Goal: Navigation & Orientation: Find specific page/section

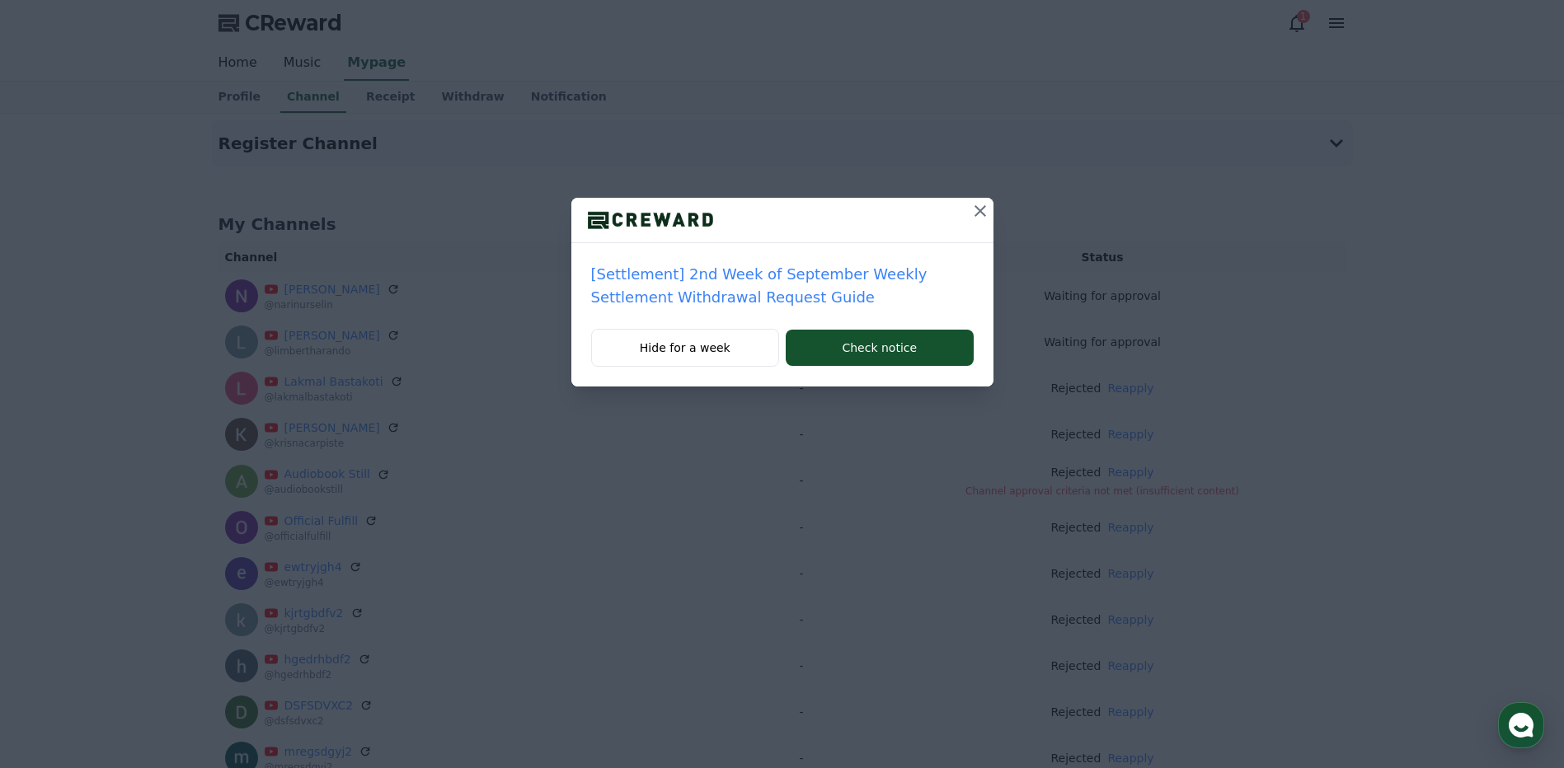
click at [984, 213] on icon at bounding box center [980, 211] width 20 height 20
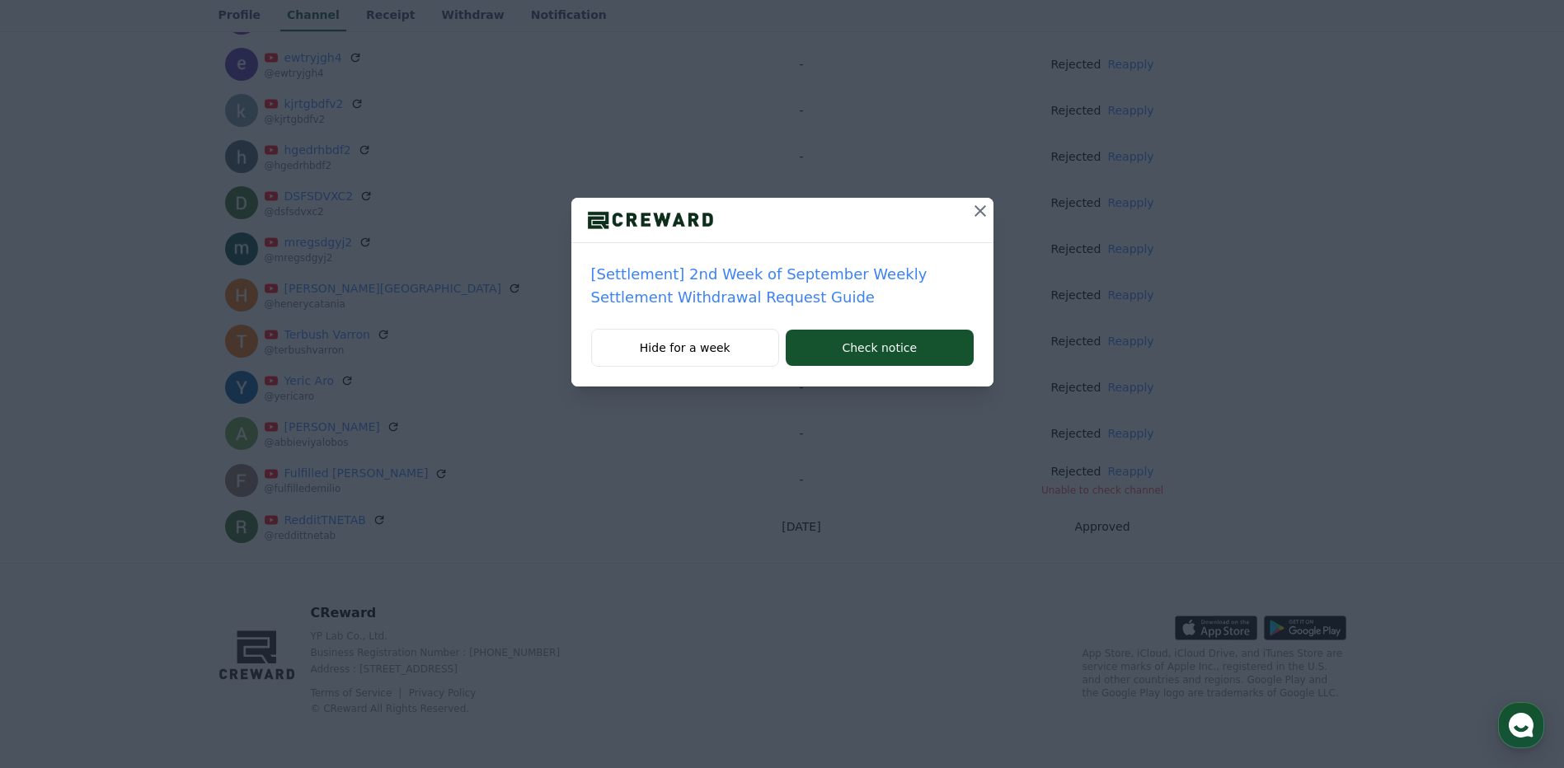
click at [982, 210] on icon at bounding box center [980, 211] width 20 height 20
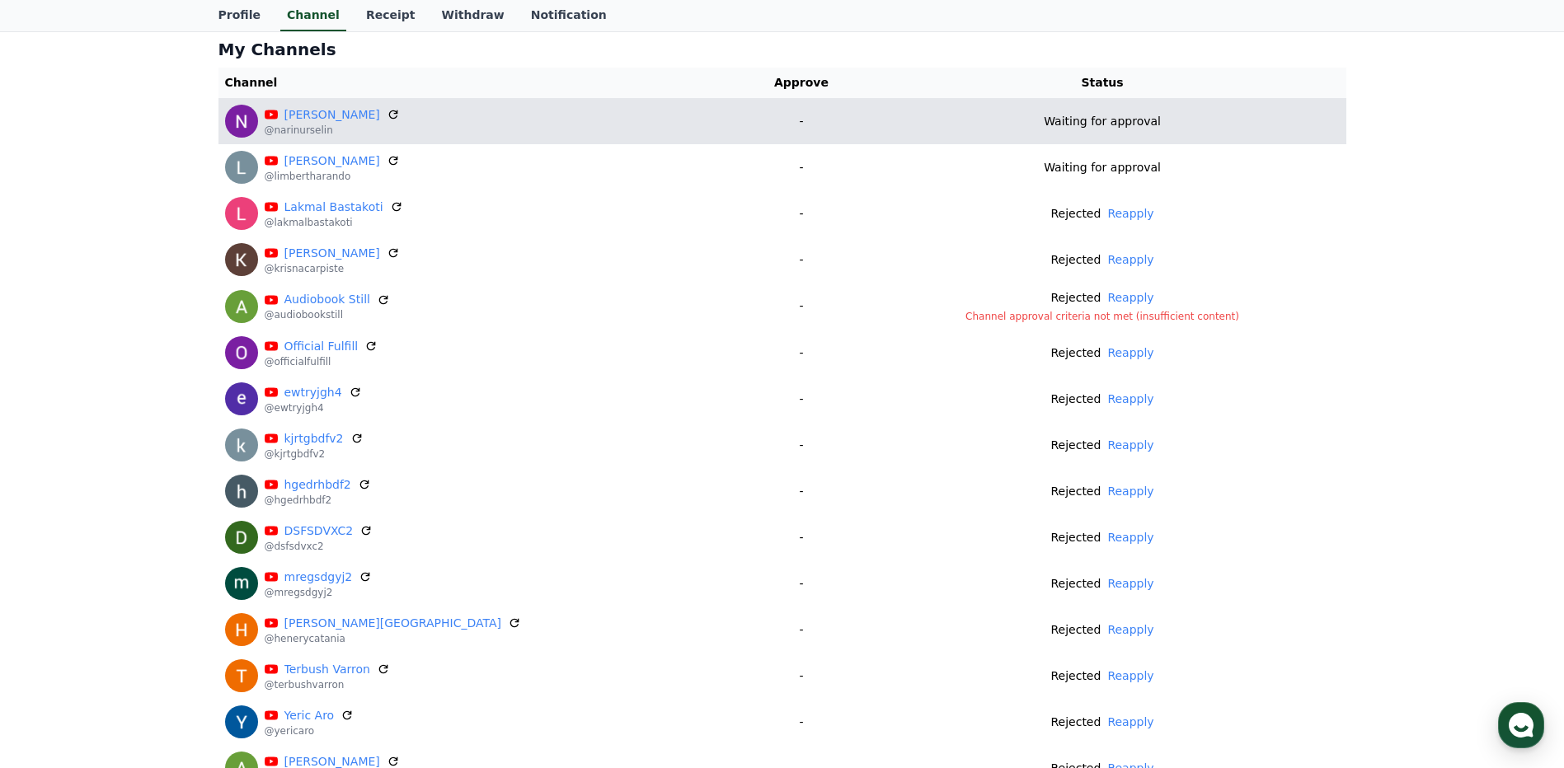
scroll to position [15, 0]
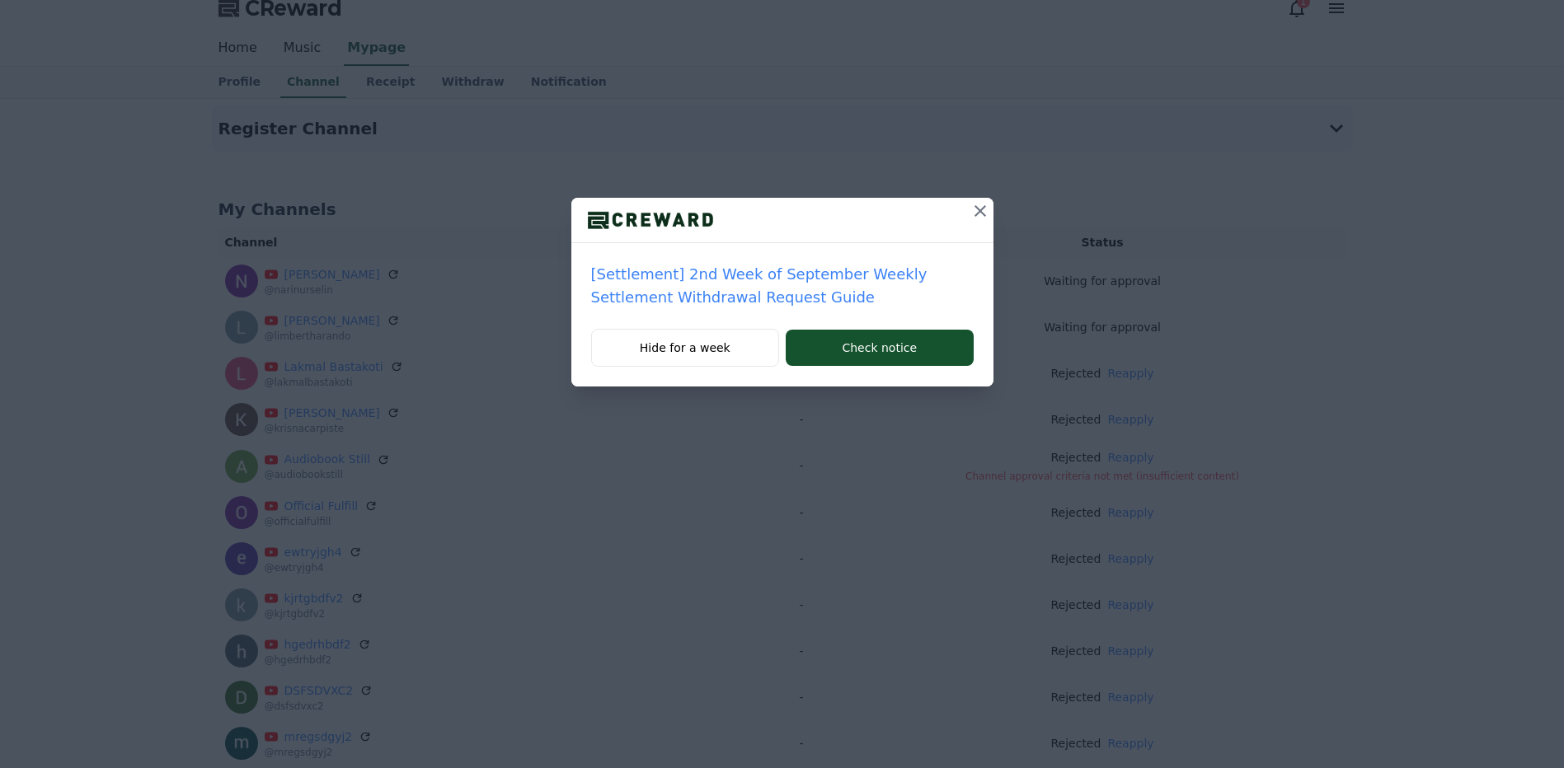
click at [982, 204] on icon at bounding box center [980, 211] width 20 height 20
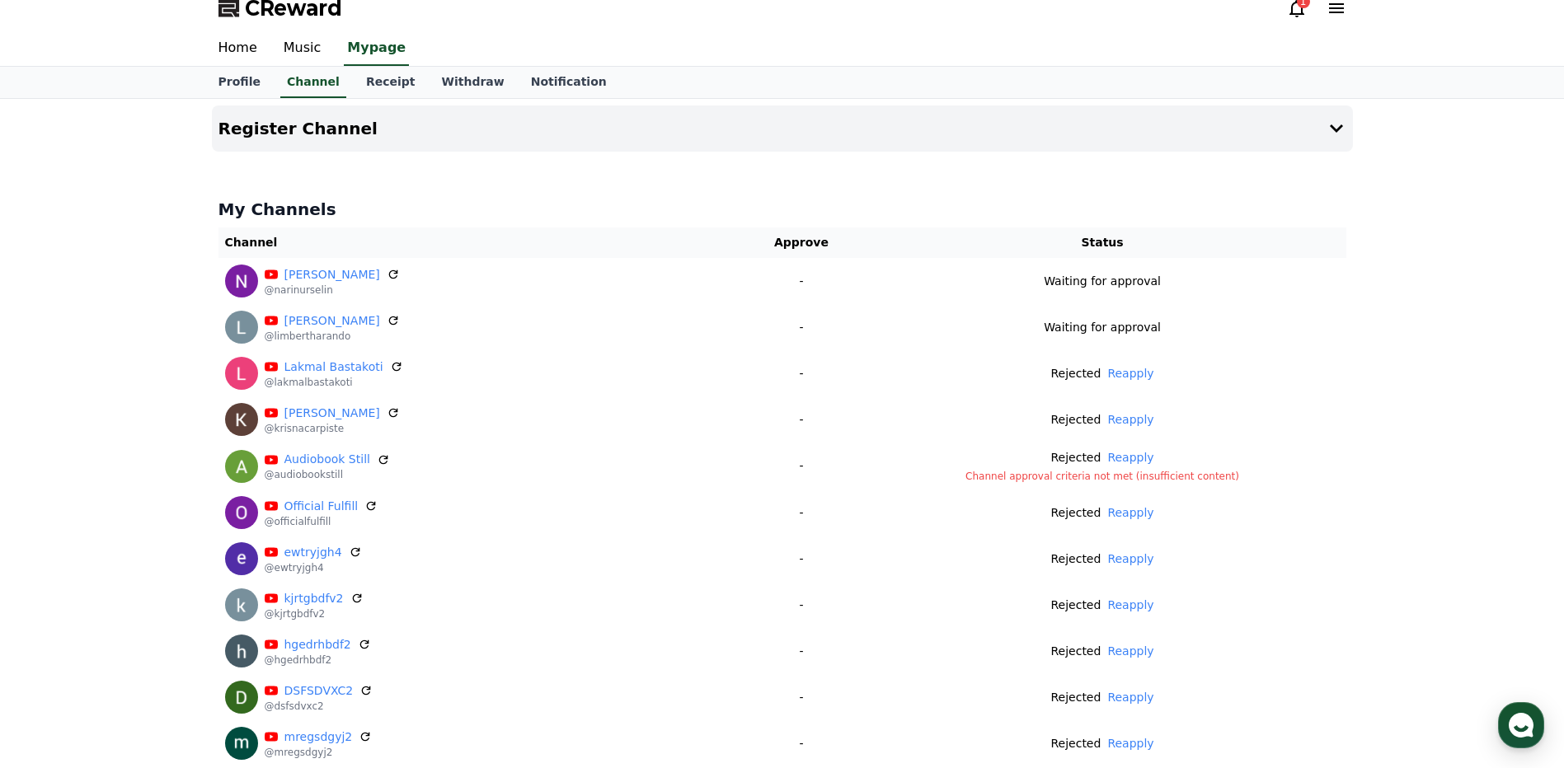
scroll to position [510, 0]
